Goal: Information Seeking & Learning: Learn about a topic

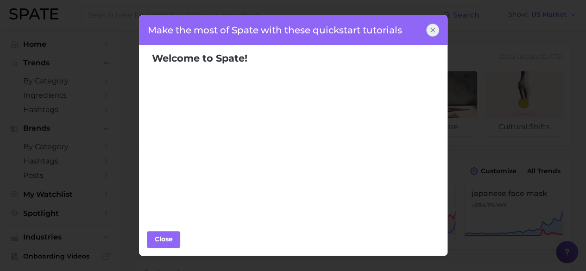
click at [430, 29] on icon at bounding box center [432, 29] width 7 height 7
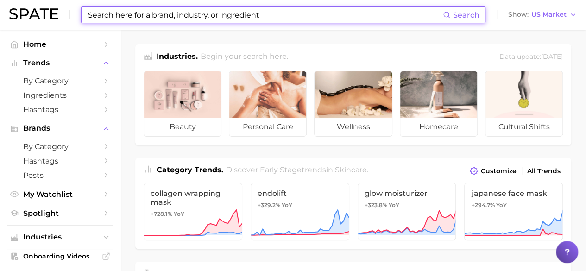
click at [270, 12] on input at bounding box center [265, 15] width 356 height 16
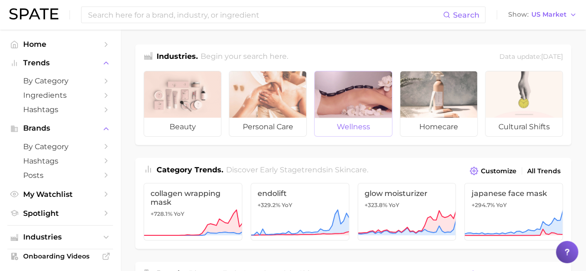
click at [346, 106] on div at bounding box center [353, 94] width 77 height 46
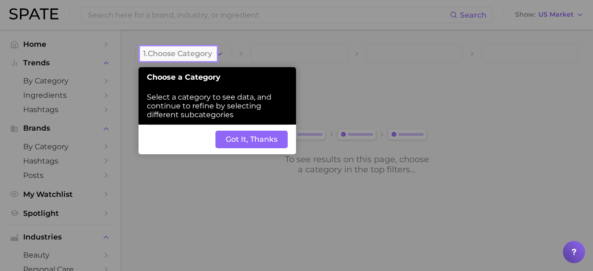
click at [264, 144] on button "Got It, Thanks" at bounding box center [251, 140] width 72 height 18
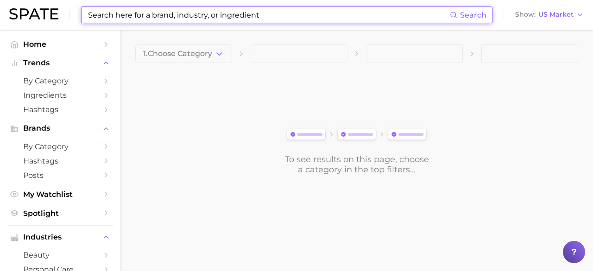
click at [145, 13] on input at bounding box center [268, 15] width 363 height 16
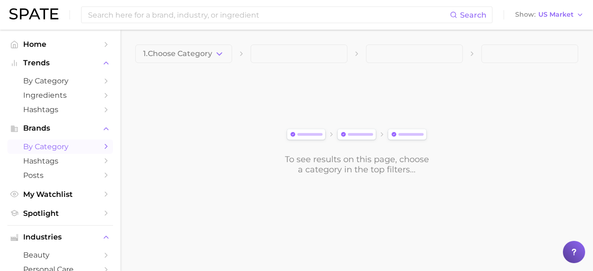
click at [52, 151] on span "by Category" at bounding box center [60, 146] width 74 height 9
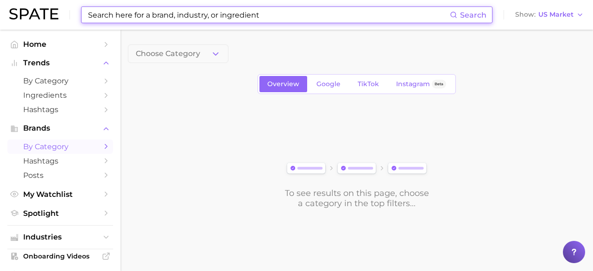
click at [116, 16] on input at bounding box center [268, 15] width 363 height 16
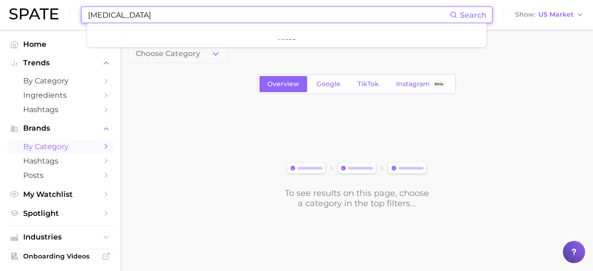
type input "[MEDICAL_DATA]"
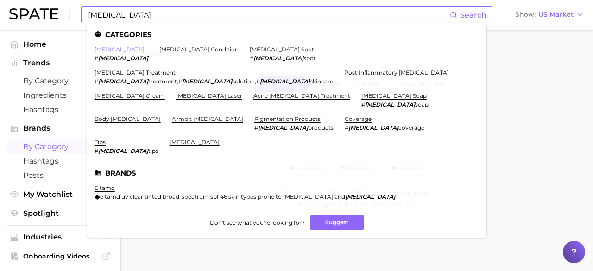
click at [136, 49] on link "hyperpigmentation" at bounding box center [119, 49] width 50 height 7
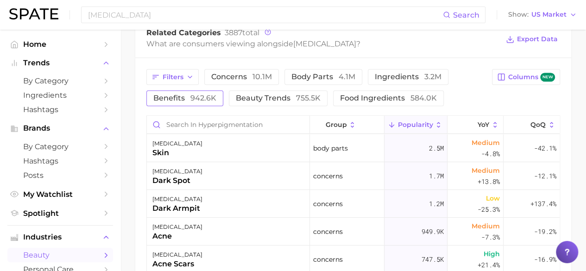
scroll to position [232, 0]
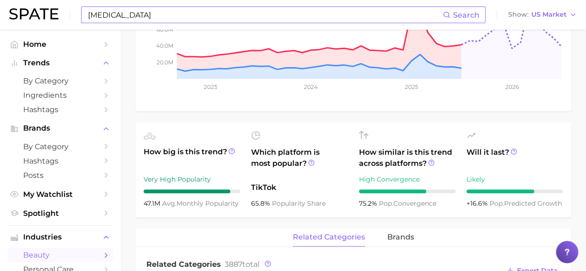
click at [156, 16] on input "hyperpigmentation" at bounding box center [265, 15] width 356 height 16
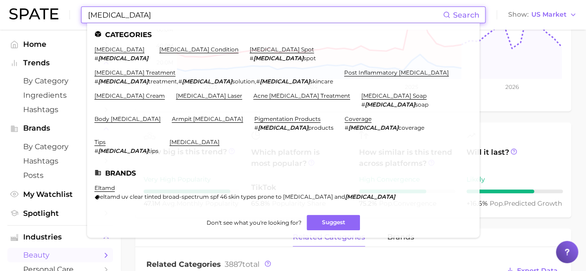
drag, startPoint x: 63, startPoint y: 10, endPoint x: 52, endPoint y: 10, distance: 11.1
click at [52, 10] on div "hyperpigmentation Search Categories hyperpigmentation # hyperpigmentation hyper…" at bounding box center [292, 15] width 567 height 30
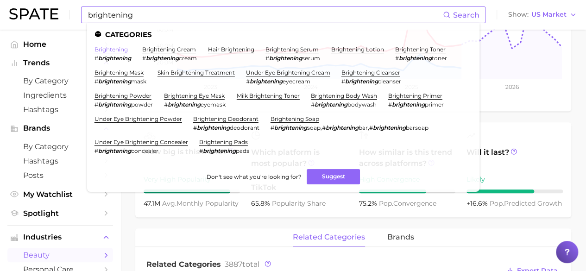
click at [109, 50] on link "brightening" at bounding box center [110, 49] width 33 height 7
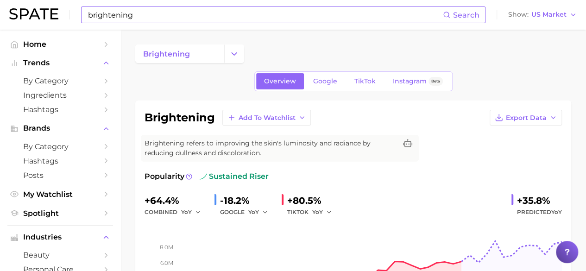
click at [162, 17] on input "brightening" at bounding box center [265, 15] width 356 height 16
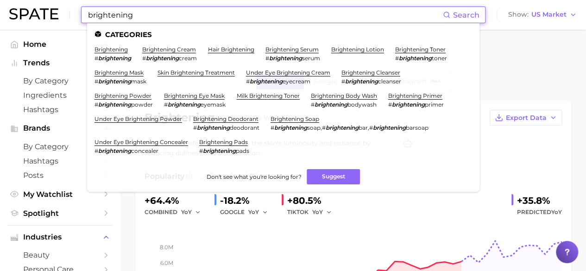
drag, startPoint x: 81, startPoint y: 16, endPoint x: 71, endPoint y: 16, distance: 9.7
click at [71, 16] on div "brightening Search Categories brightening # brightening brightening cream # bri…" at bounding box center [292, 15] width 567 height 30
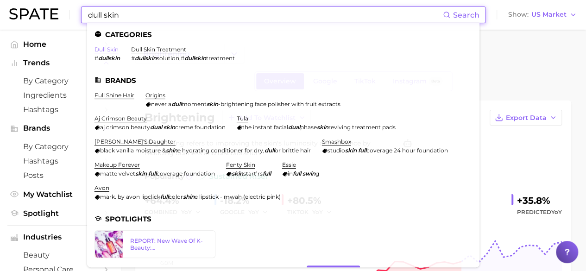
click at [102, 50] on link "dull skin" at bounding box center [106, 49] width 24 height 7
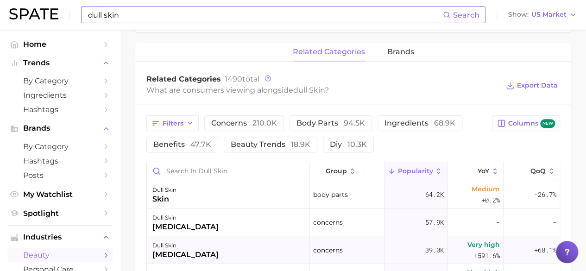
click at [474, 254] on span "+591.6%" at bounding box center [487, 255] width 26 height 11
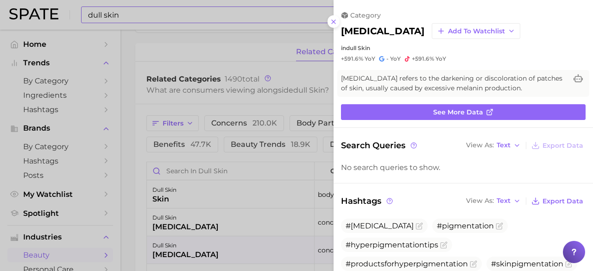
click at [335, 23] on icon at bounding box center [333, 21] width 7 height 7
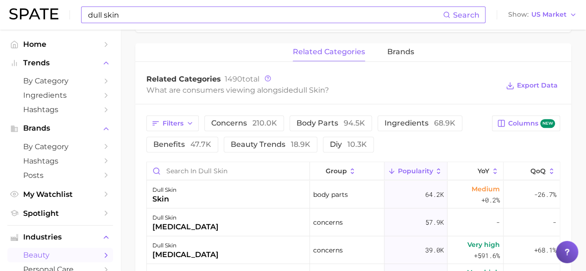
click at [156, 17] on input "dull skin" at bounding box center [265, 15] width 356 height 16
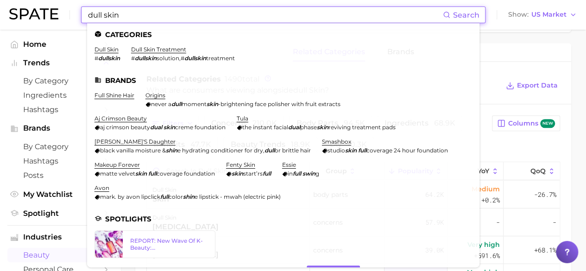
drag, startPoint x: 75, startPoint y: 16, endPoint x: 10, endPoint y: 16, distance: 65.3
click at [10, 16] on div "dull skin Search Categories dull skin # dullskin dull skin treatment # dullskin…" at bounding box center [292, 15] width 567 height 30
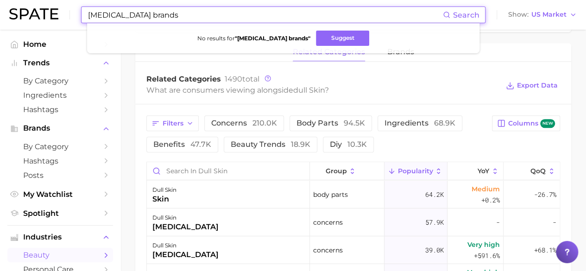
drag, startPoint x: 181, startPoint y: 15, endPoint x: 142, endPoint y: 16, distance: 38.9
click at [142, 16] on input "dermatologist brands" at bounding box center [265, 15] width 356 height 16
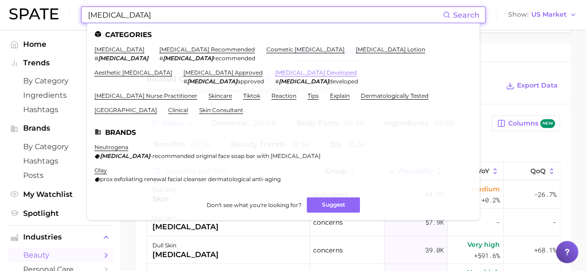
click at [289, 75] on link "dermatologist developed" at bounding box center [316, 72] width 82 height 7
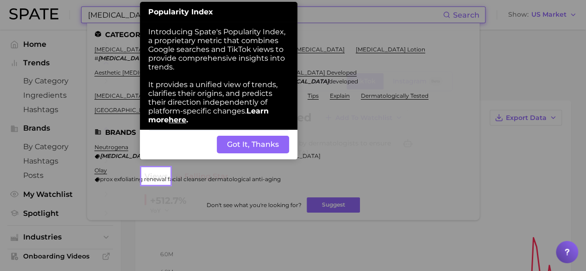
click at [259, 149] on button "Got It, Thanks" at bounding box center [253, 145] width 72 height 18
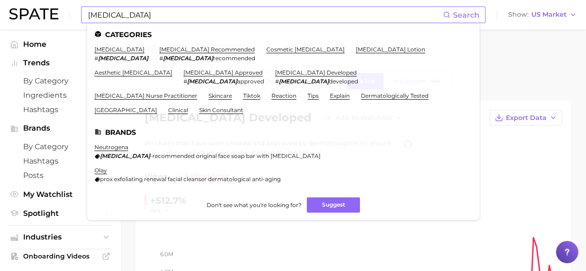
click at [504, 61] on div at bounding box center [353, 53] width 436 height 19
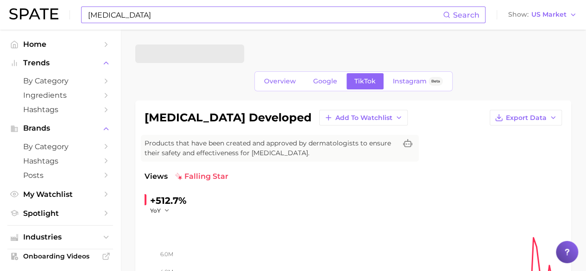
click at [149, 14] on input "dermatologist" at bounding box center [265, 15] width 356 height 16
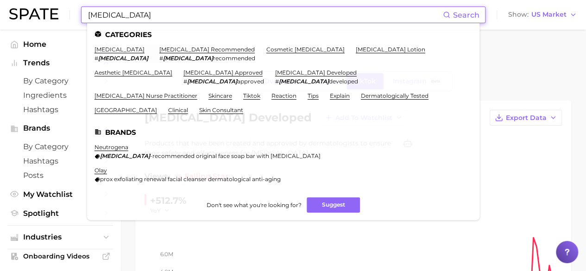
drag, startPoint x: 149, startPoint y: 14, endPoint x: 0, endPoint y: 14, distance: 149.1
click at [0, 14] on header "dermatologist Search Categories dermatologist # dermatologist dermatologist rec…" at bounding box center [293, 15] width 586 height 30
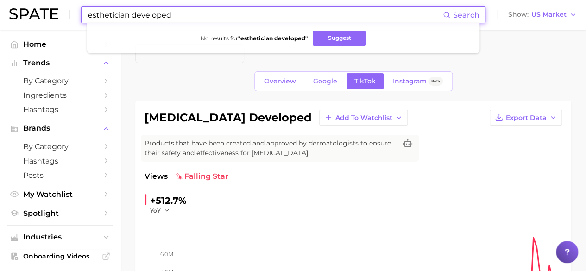
drag, startPoint x: 183, startPoint y: 17, endPoint x: 132, endPoint y: 17, distance: 51.0
click at [132, 17] on input "esthetician developed" at bounding box center [265, 15] width 356 height 16
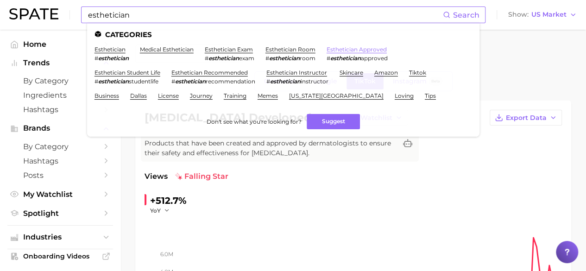
click at [364, 49] on link "esthetician approved" at bounding box center [357, 49] width 60 height 7
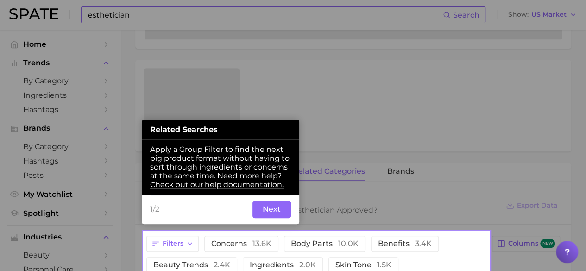
scroll to position [297, 0]
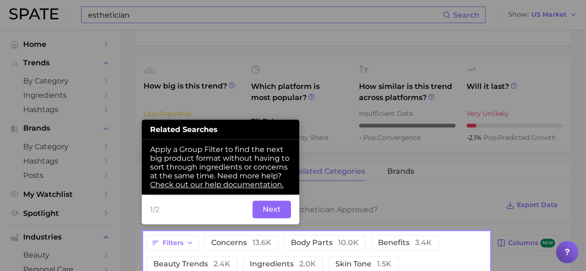
click at [267, 213] on button "Next" at bounding box center [271, 210] width 38 height 18
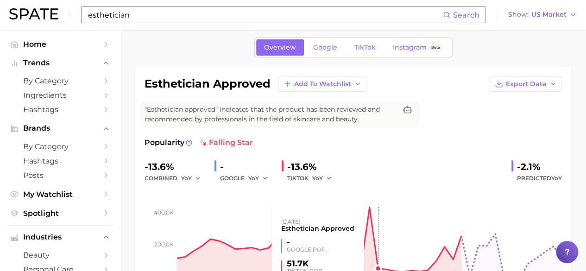
scroll to position [0, 0]
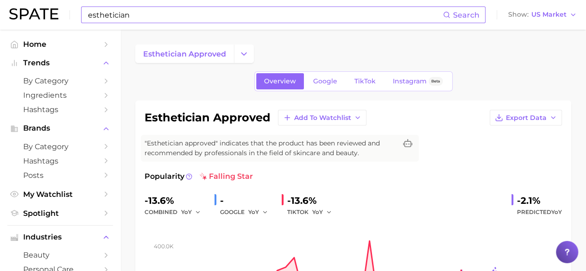
click at [133, 20] on input "esthetician" at bounding box center [265, 15] width 356 height 16
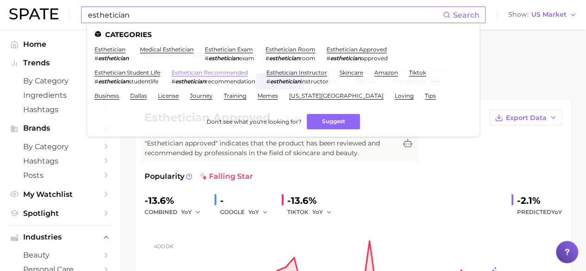
click at [193, 75] on link "esthetician recommended" at bounding box center [209, 72] width 76 height 7
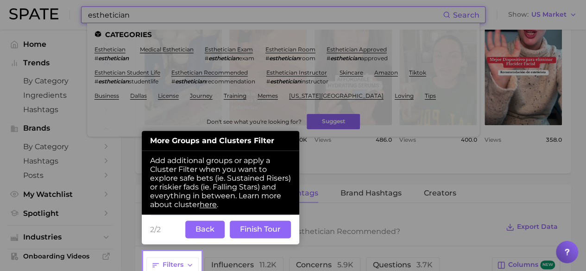
scroll to position [554, 0]
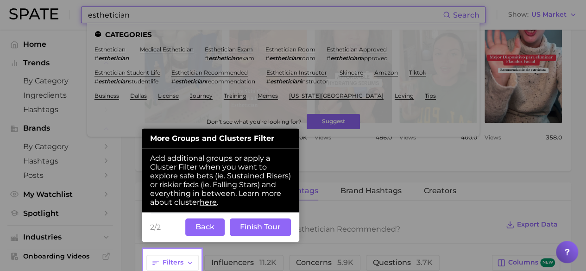
click at [214, 228] on button "Back" at bounding box center [204, 227] width 39 height 18
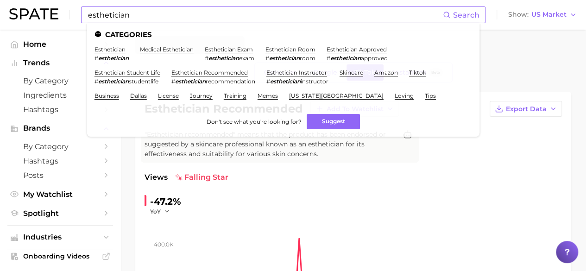
scroll to position [0, 0]
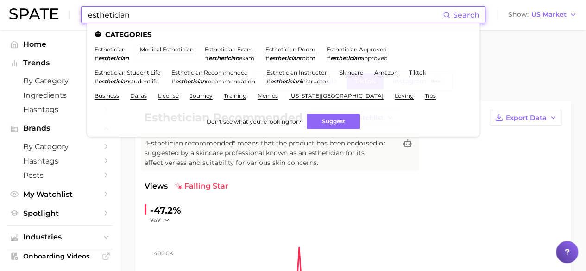
drag, startPoint x: 134, startPoint y: 14, endPoint x: 63, endPoint y: 10, distance: 71.0
click at [63, 10] on div "esthetician Search Categories esthetician # esthetician medical esthetician est…" at bounding box center [292, 15] width 567 height 30
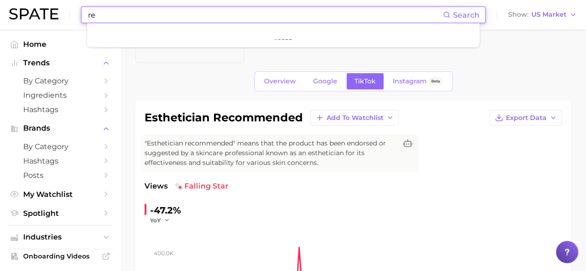
type input "r"
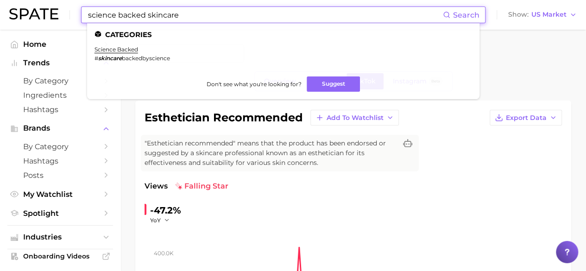
type input "science backed skincare"
click at [109, 51] on link "science backed" at bounding box center [116, 49] width 44 height 7
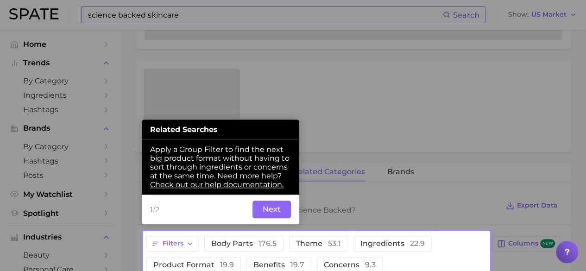
scroll to position [307, 0]
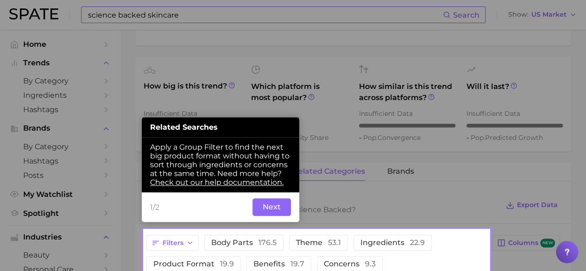
click at [279, 211] on button "Next" at bounding box center [271, 207] width 38 height 18
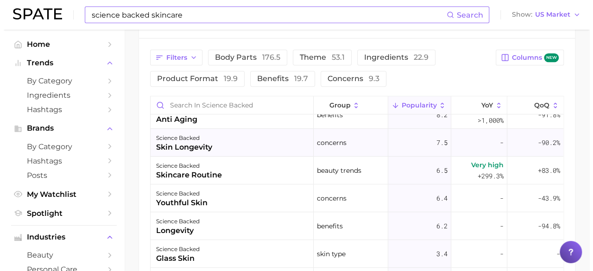
scroll to position [139, 0]
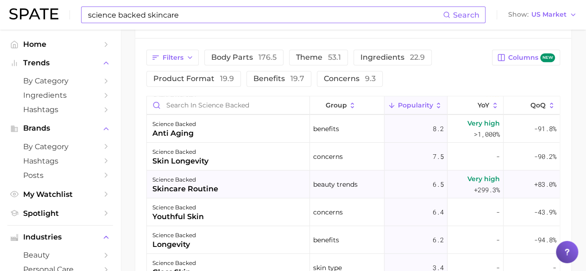
click at [412, 184] on div "6.5" at bounding box center [415, 184] width 63 height 28
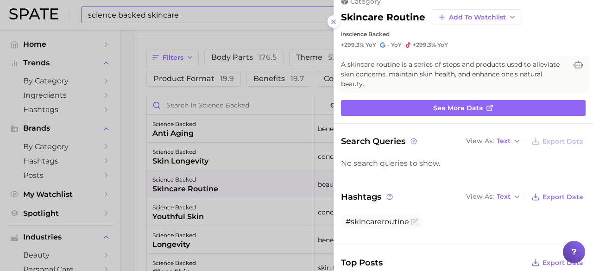
scroll to position [0, 0]
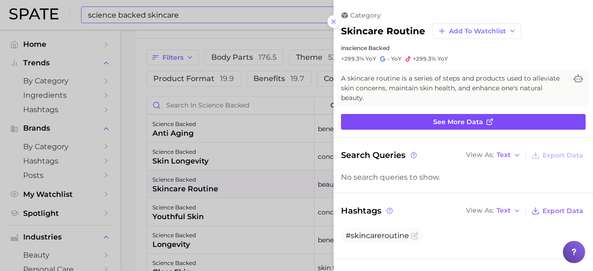
click at [398, 118] on link "See more data" at bounding box center [463, 122] width 245 height 16
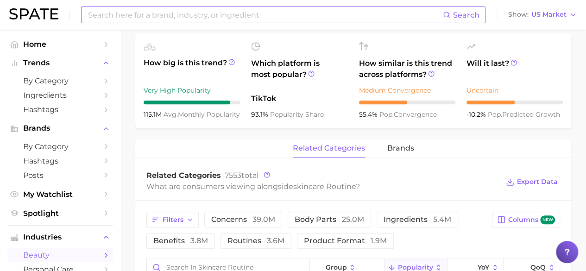
scroll to position [371, 0]
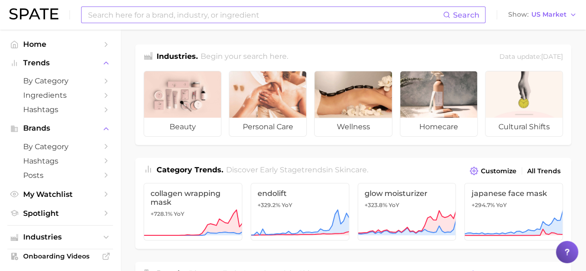
click at [232, 14] on input at bounding box center [265, 15] width 356 height 16
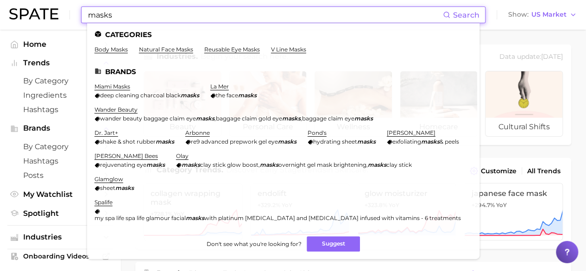
click at [87, 14] on input "masks" at bounding box center [265, 15] width 356 height 16
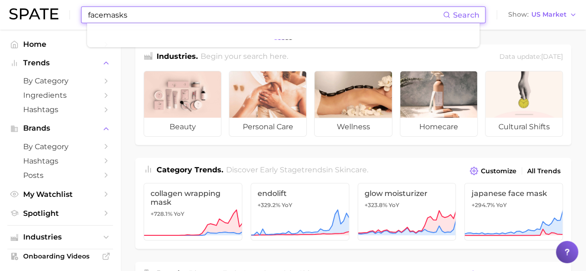
type input "face masks"
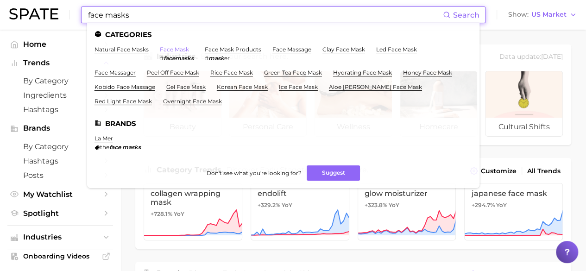
click at [180, 49] on link "face mask" at bounding box center [174, 49] width 29 height 7
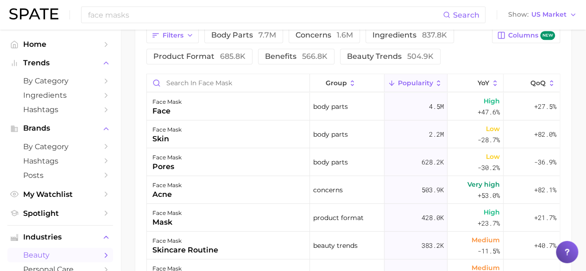
scroll to position [510, 0]
